Goal: Check status: Check status

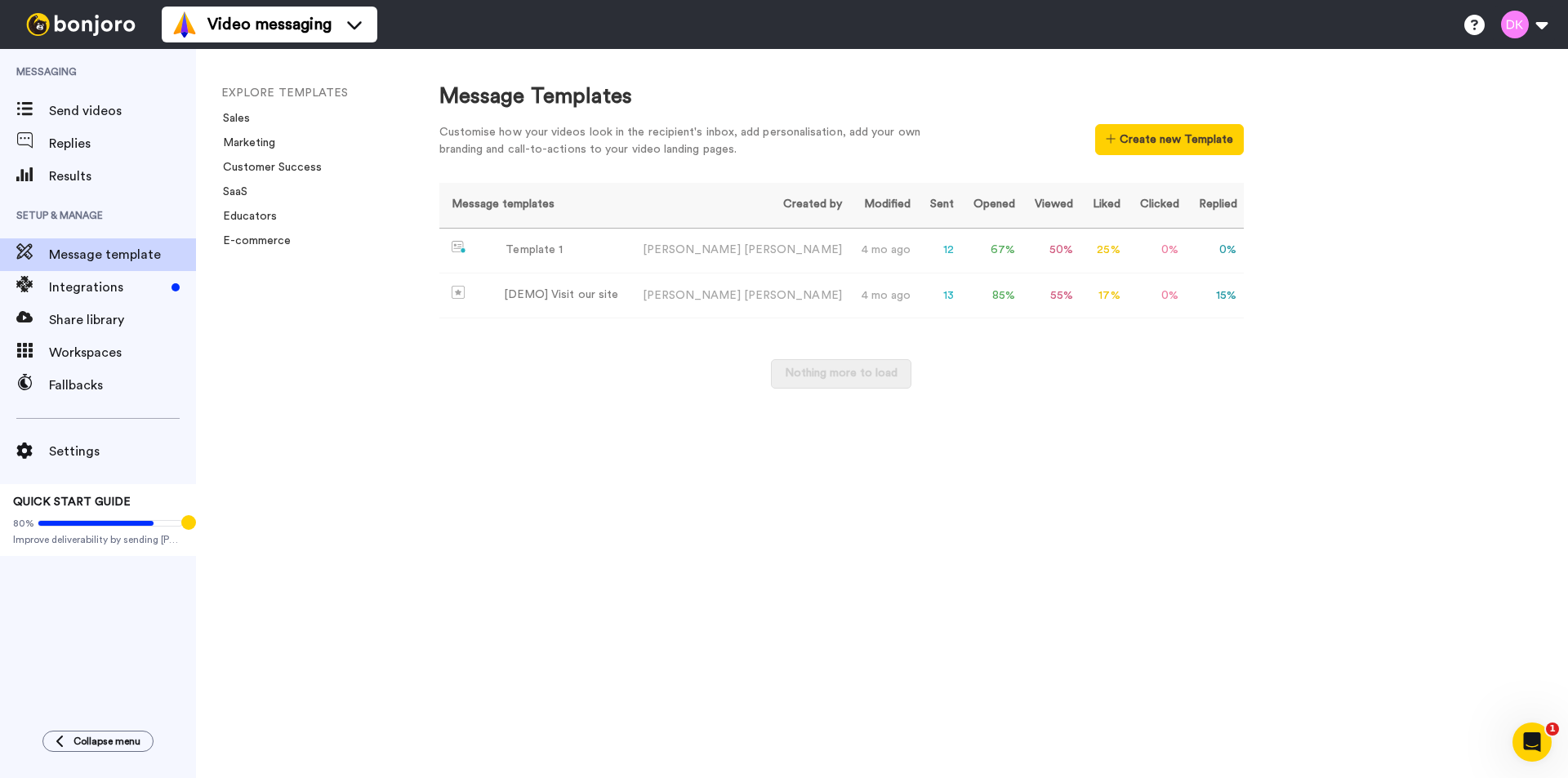
click at [1557, 751] on div "Message Templates Customise how your videos look in the recipient's inbox, add …" at bounding box center [987, 413] width 1162 height 729
click at [1539, 743] on icon "Open Intercom Messenger" at bounding box center [1532, 742] width 27 height 27
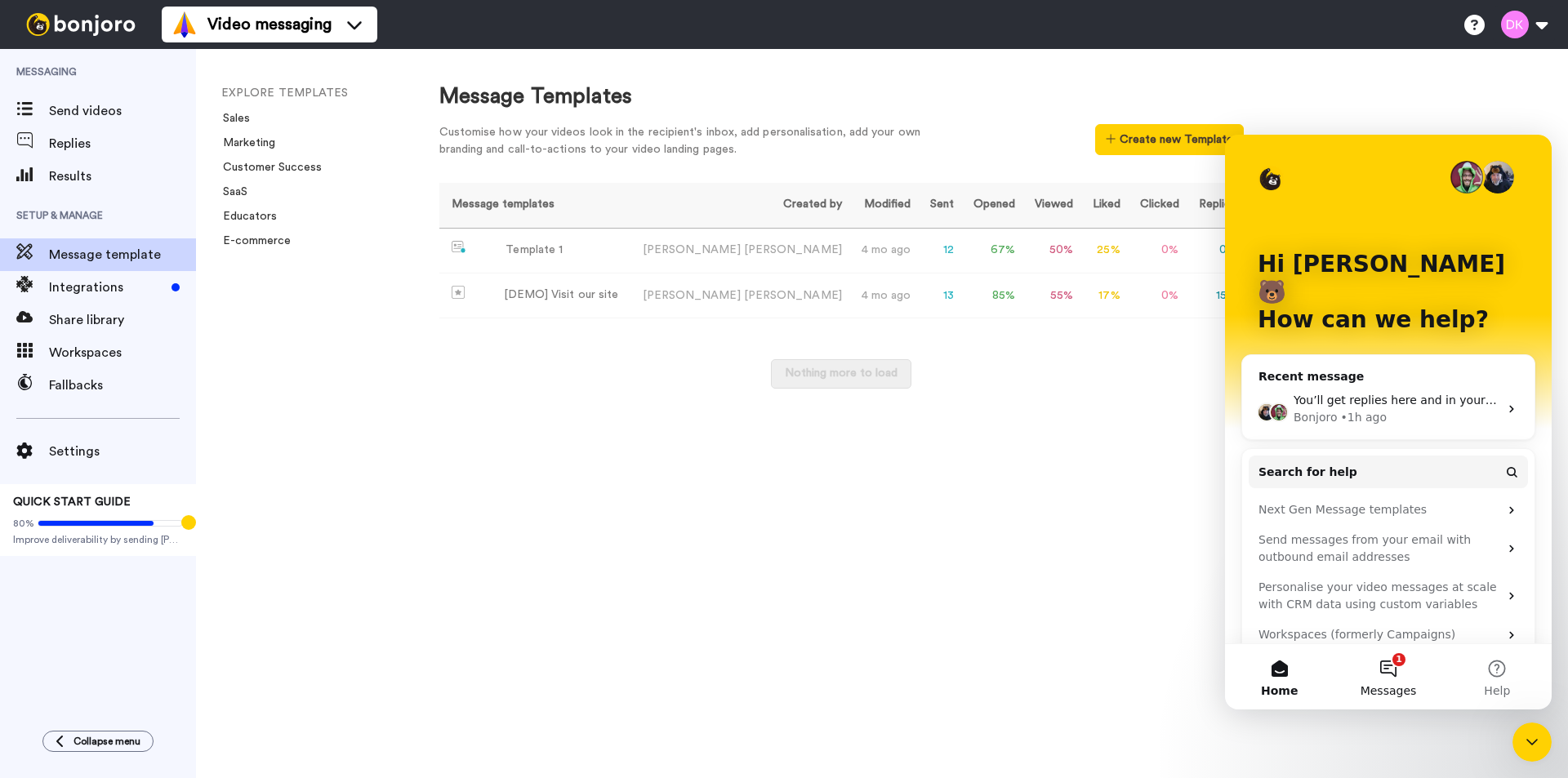
click at [1382, 667] on button "1 Messages" at bounding box center [1388, 677] width 109 height 66
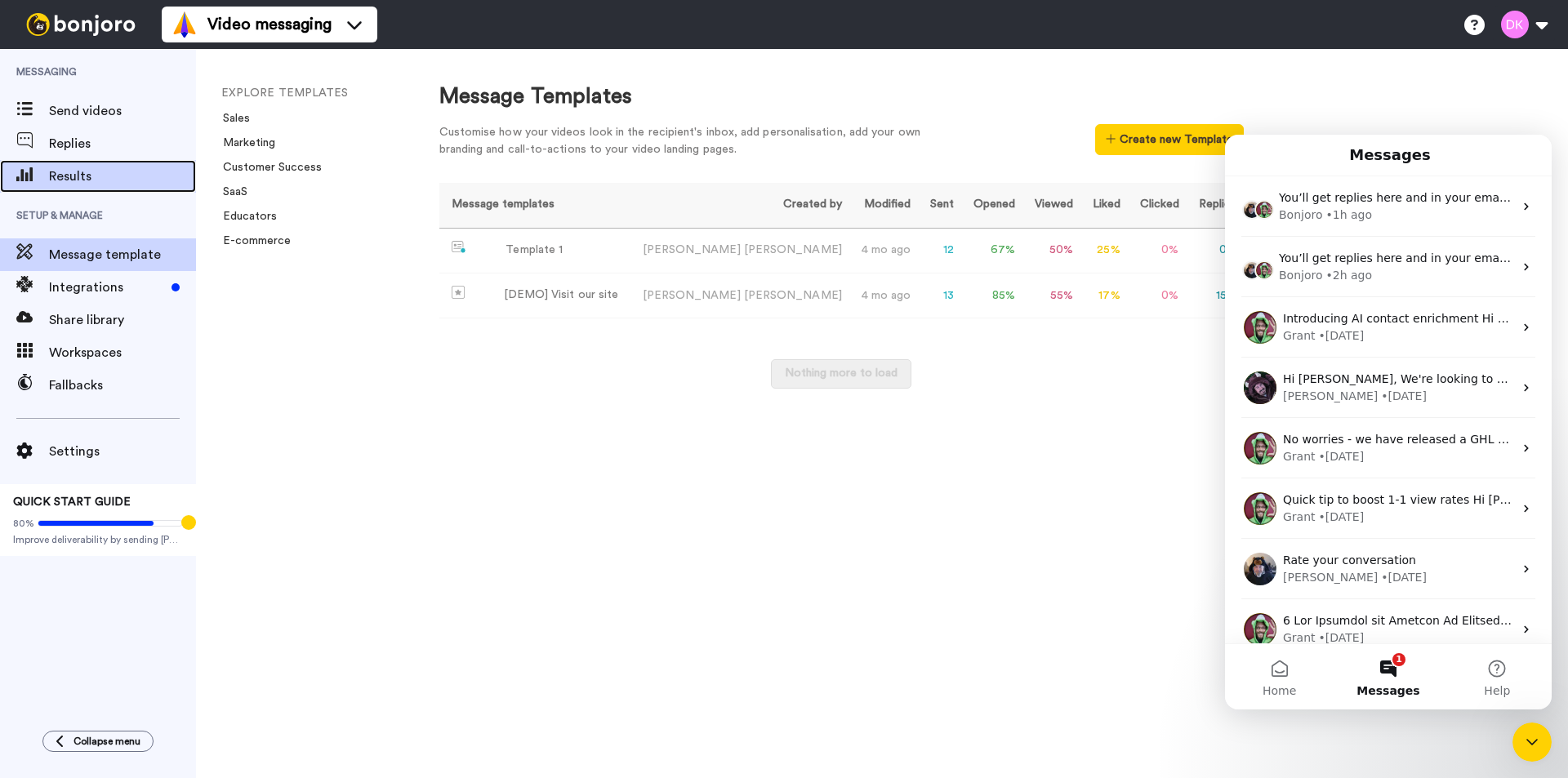
click at [88, 171] on span "Results" at bounding box center [122, 177] width 147 height 20
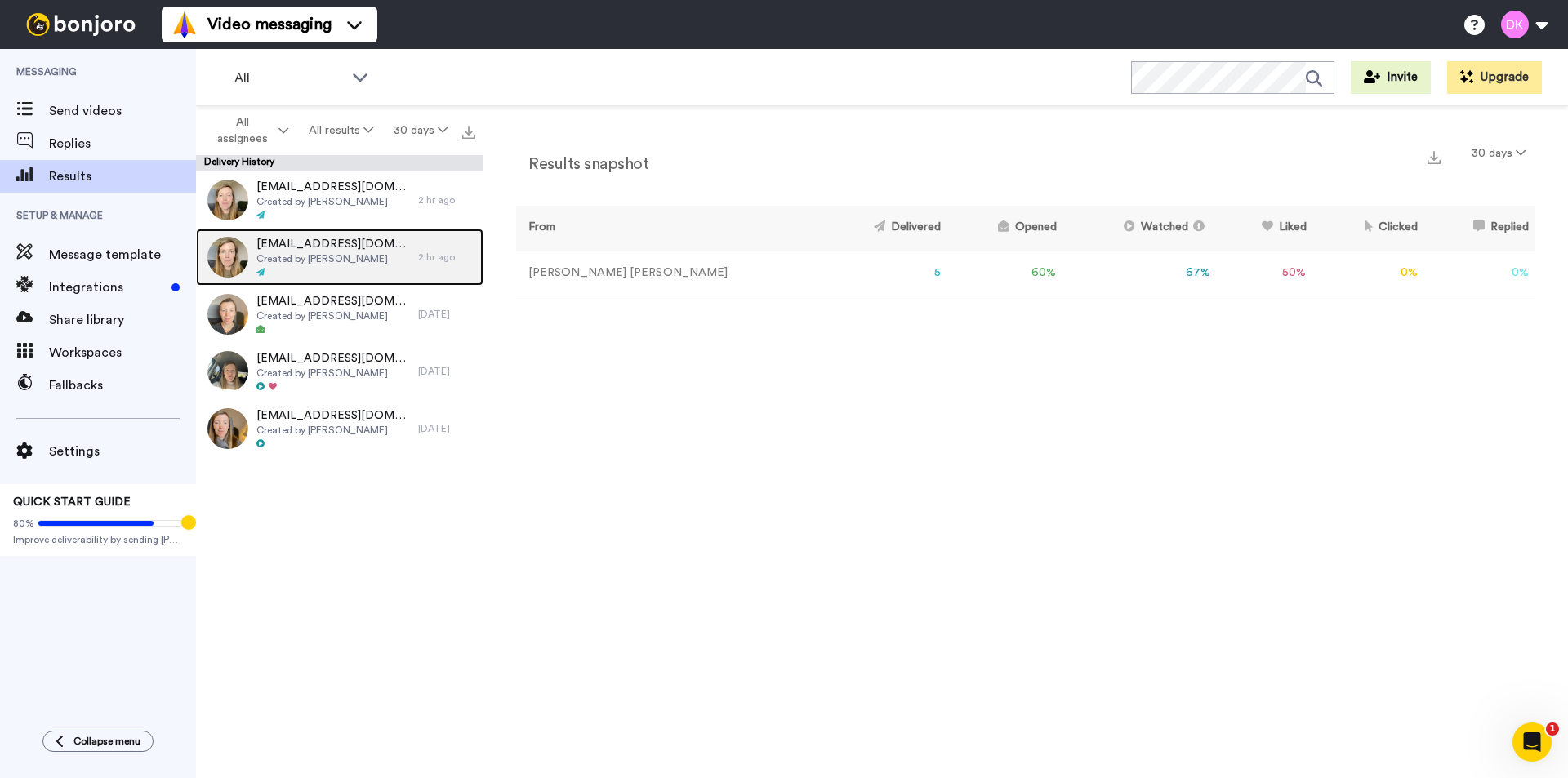
click at [272, 266] on div "hayleyb25071985@gmail.com Created by Danielle Klein" at bounding box center [333, 257] width 154 height 42
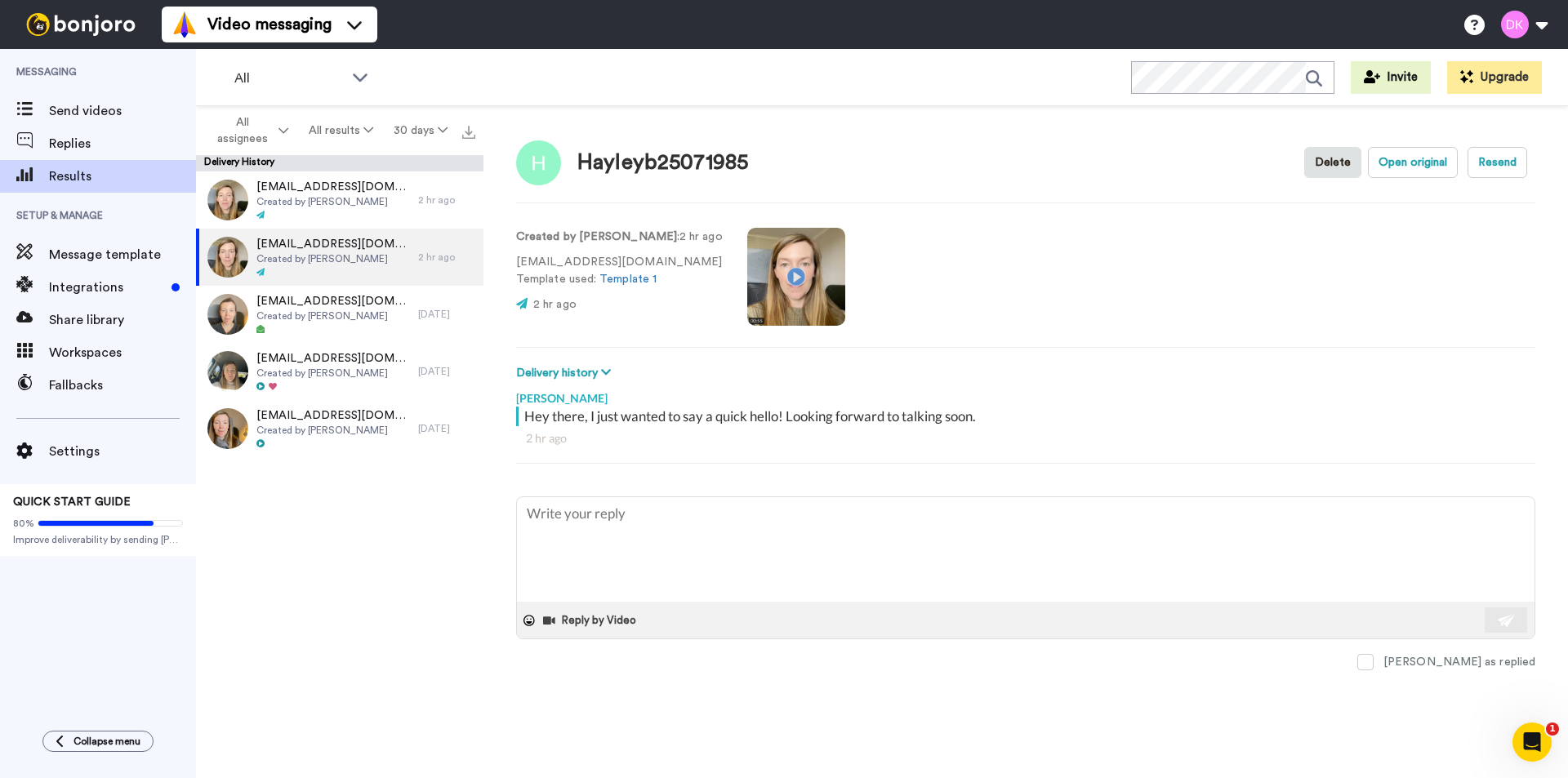
type textarea "x"
